Goal: Check status: Check status

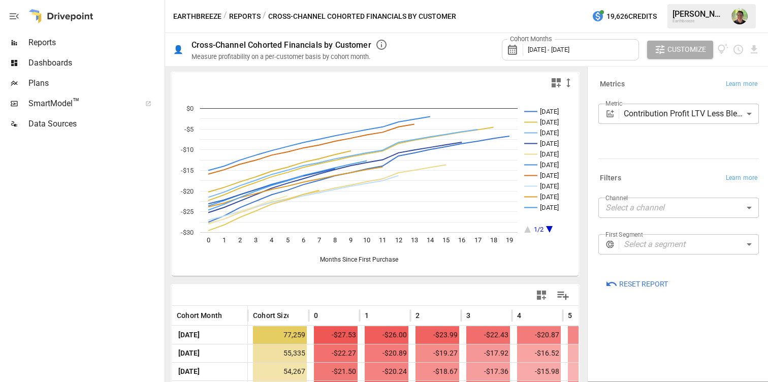
click at [242, 15] on button "Reports" at bounding box center [244, 16] width 31 height 13
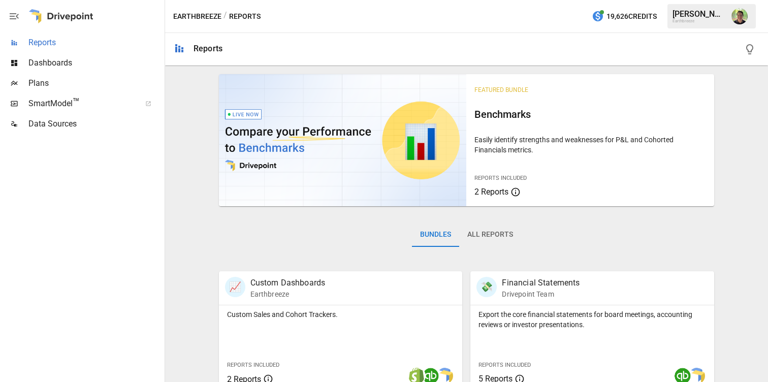
click at [101, 39] on span "Reports" at bounding box center [95, 43] width 134 height 12
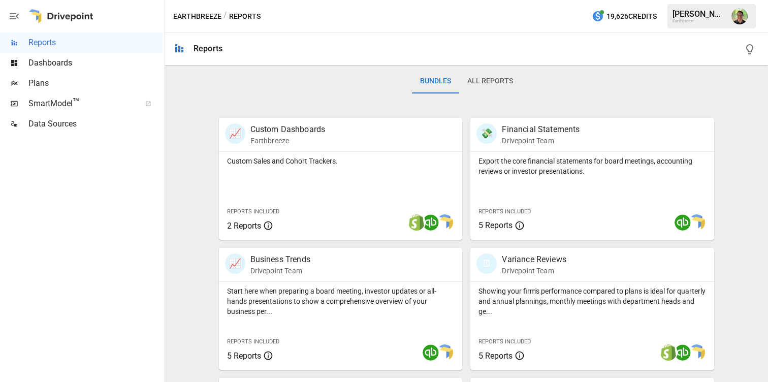
scroll to position [176, 0]
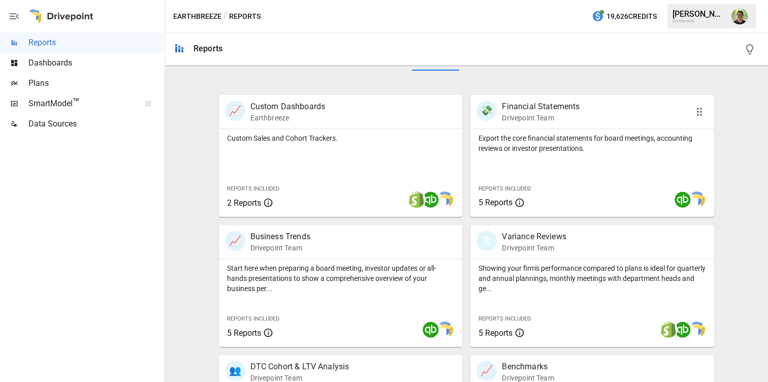
click at [602, 119] on div "💸 Financial Statements Drivepoint Team" at bounding box center [573, 112] width 193 height 22
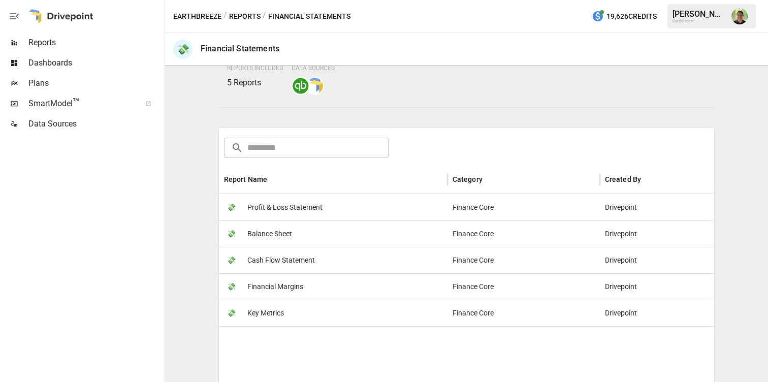
scroll to position [115, 0]
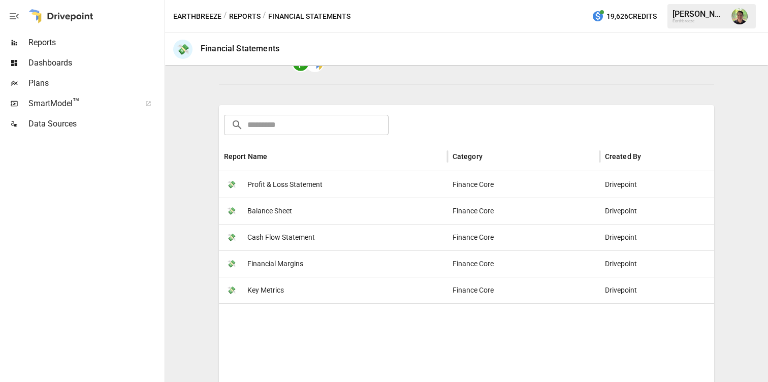
click at [287, 191] on span "Profit & Loss Statement" at bounding box center [284, 185] width 75 height 26
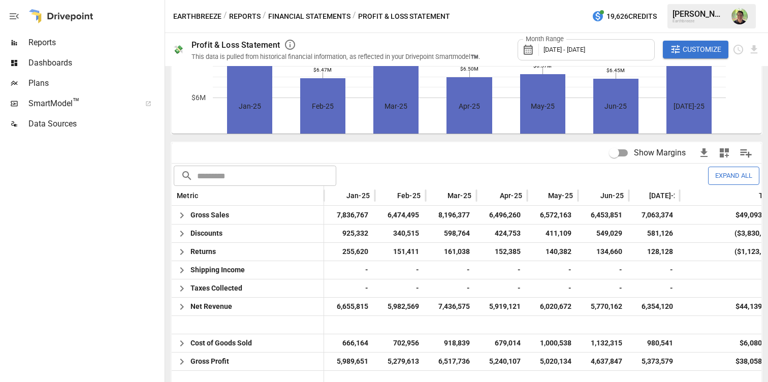
scroll to position [144, 0]
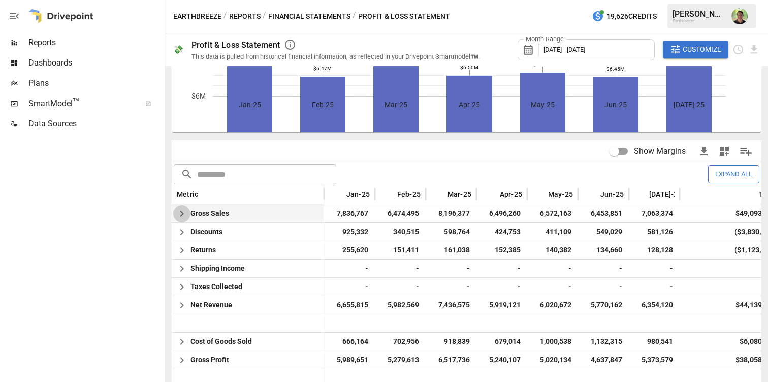
click at [181, 212] on icon "button" at bounding box center [182, 214] width 4 height 6
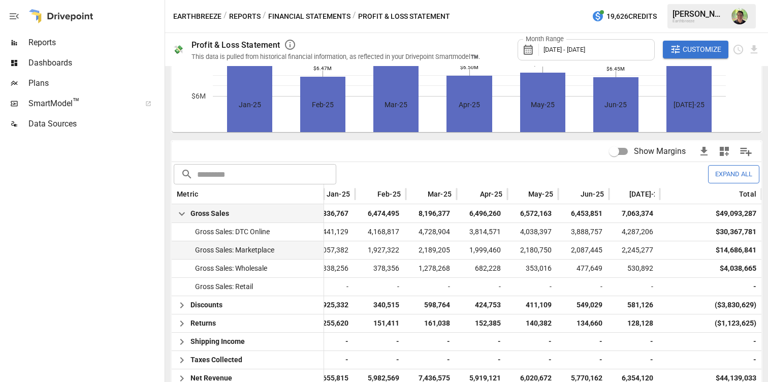
scroll to position [0, 0]
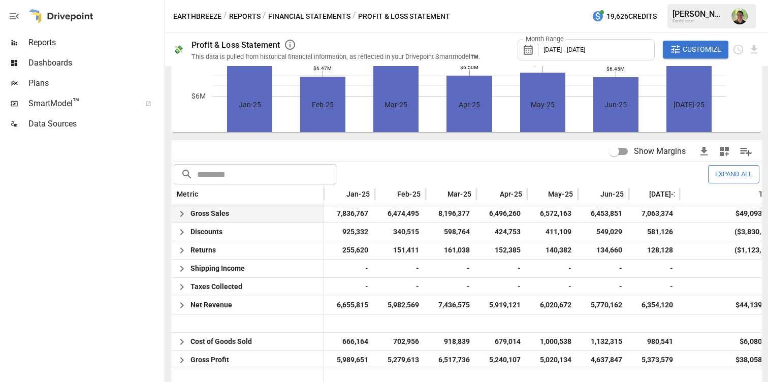
click at [181, 217] on icon "button" at bounding box center [182, 214] width 12 height 12
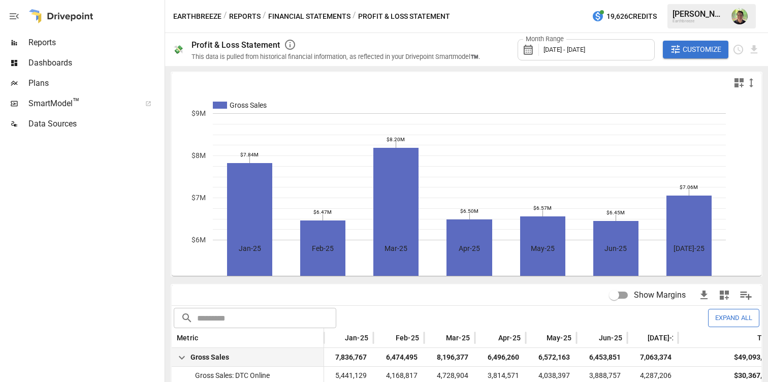
click at [585, 49] on span "[DATE] - [DATE]" at bounding box center [565, 50] width 42 height 8
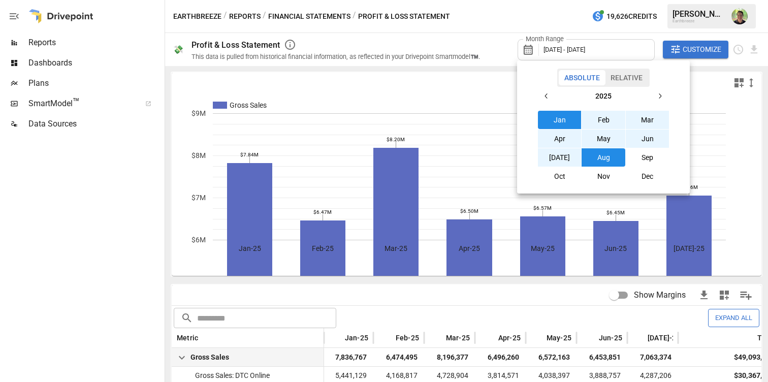
click at [551, 118] on button "Jan" at bounding box center [560, 120] width 44 height 18
click at [635, 155] on button "Sep" at bounding box center [648, 157] width 44 height 18
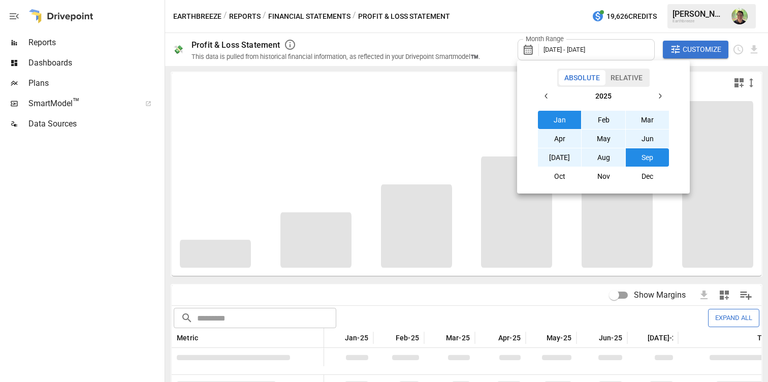
click at [140, 150] on div at bounding box center [384, 191] width 768 height 382
